Goal: Navigation & Orientation: Find specific page/section

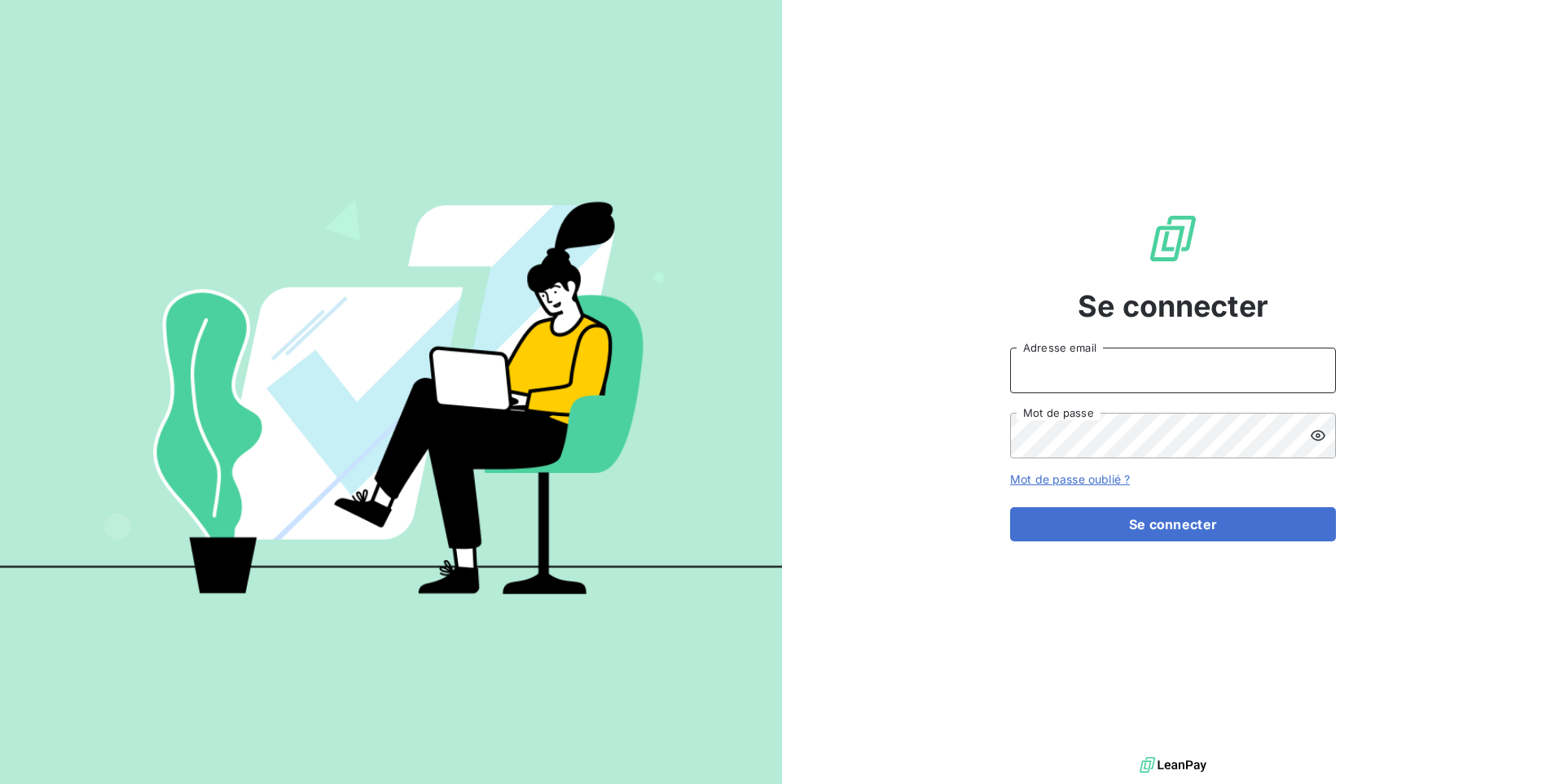
click at [1158, 384] on input "Adresse email" at bounding box center [1173, 370] width 326 height 46
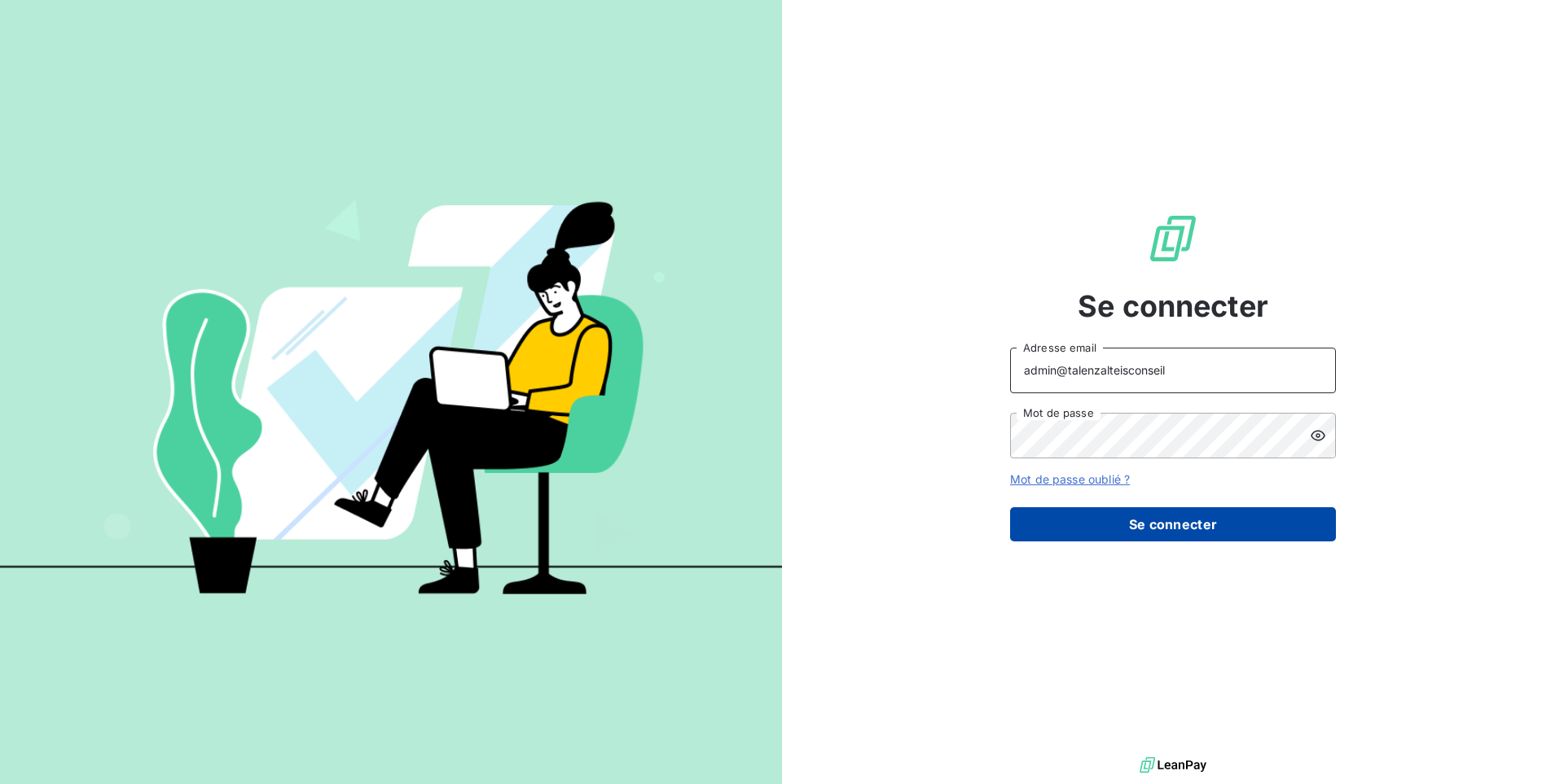
type input "admin@talenzalteisconseil"
click at [1160, 523] on button "Se connecter" at bounding box center [1173, 524] width 326 height 34
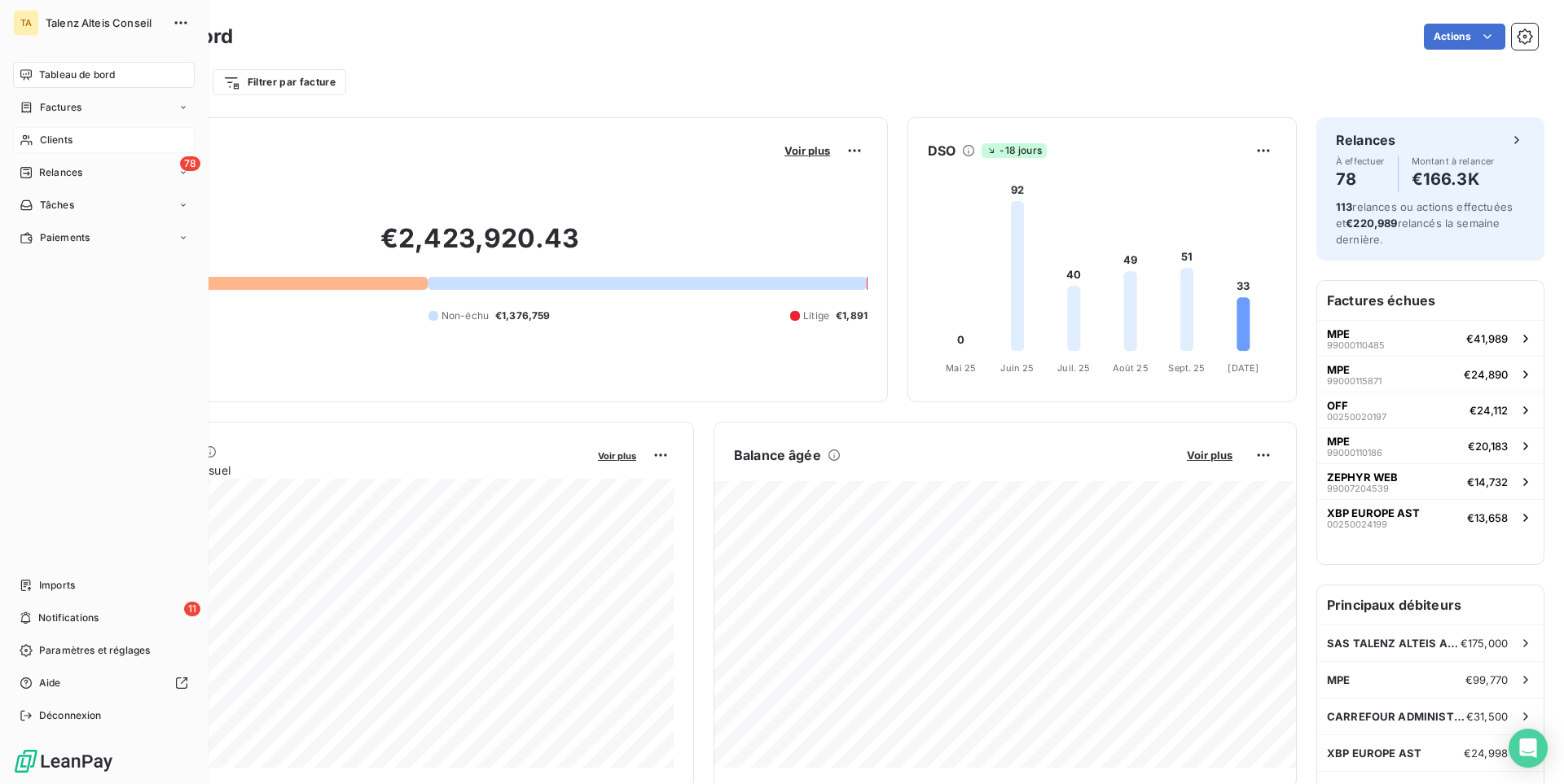
click at [86, 152] on div "Clients" at bounding box center [104, 140] width 182 height 26
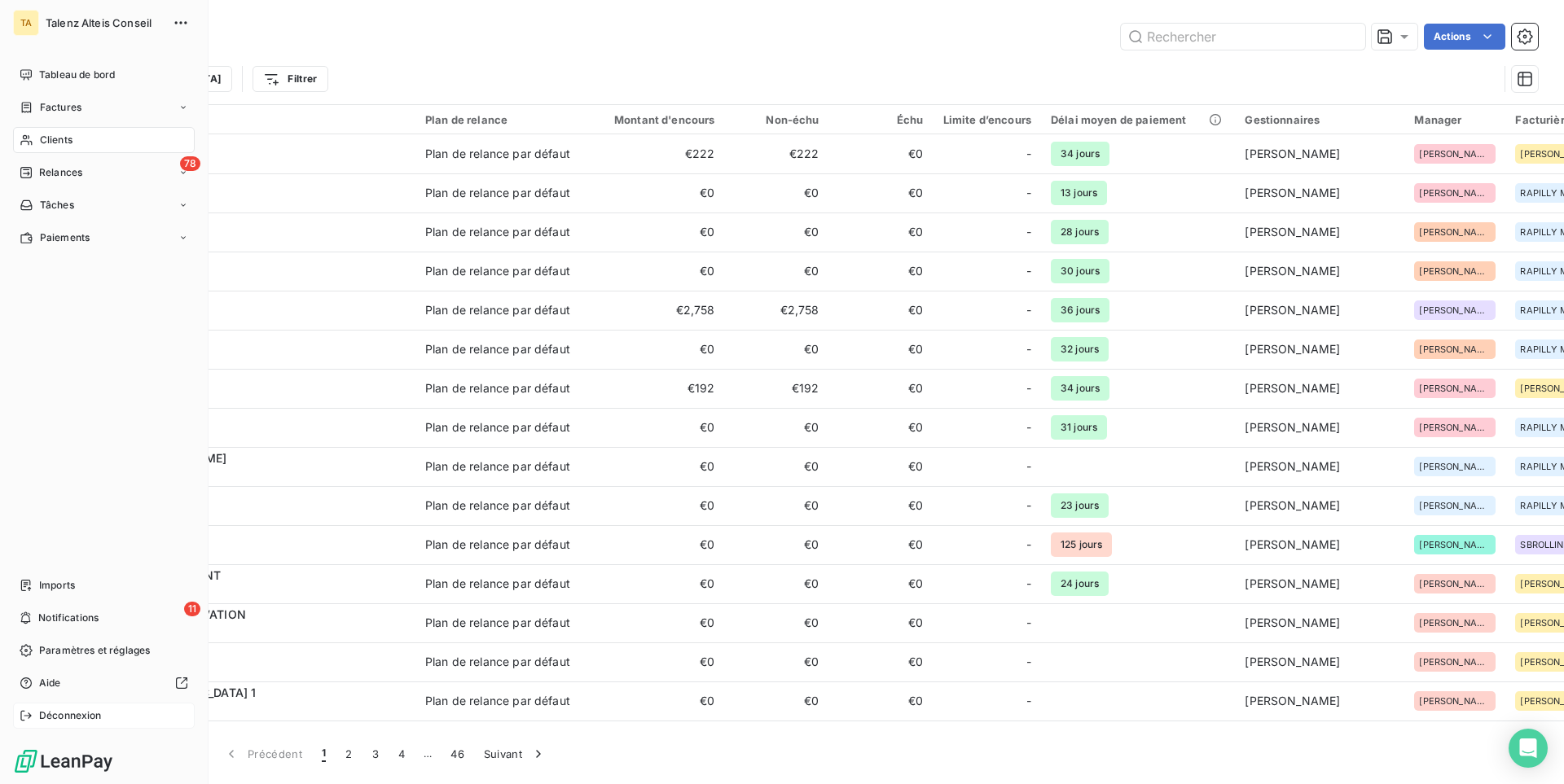
click at [104, 720] on div "Déconnexion" at bounding box center [104, 715] width 182 height 26
